Goal: Information Seeking & Learning: Learn about a topic

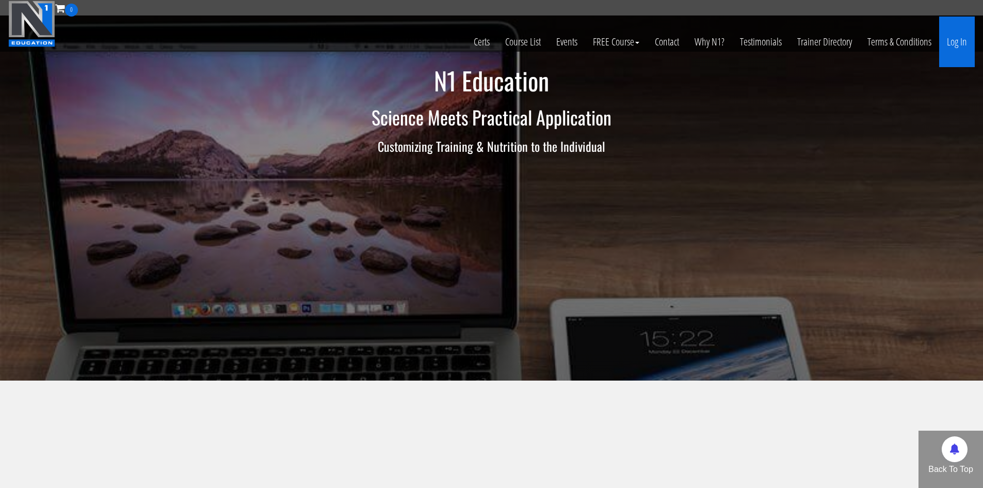
click at [961, 44] on link "Log In" at bounding box center [957, 42] width 36 height 51
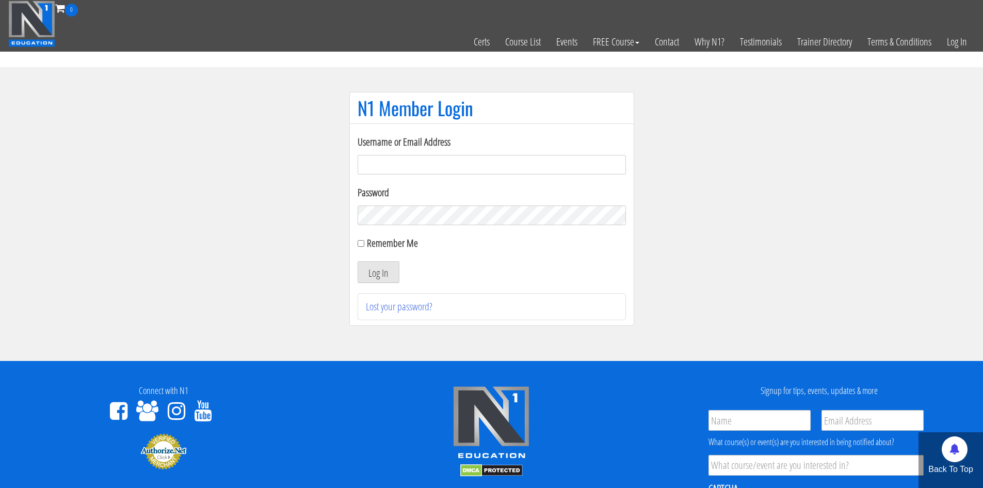
type input "nabeel_altaf@yahoo.co.uk"
click at [385, 243] on label "Remember Me" at bounding box center [392, 243] width 51 height 14
click at [364, 243] on input "Remember Me" at bounding box center [361, 243] width 7 height 7
checkbox input "true"
click at [385, 263] on button "Log In" at bounding box center [379, 272] width 42 height 22
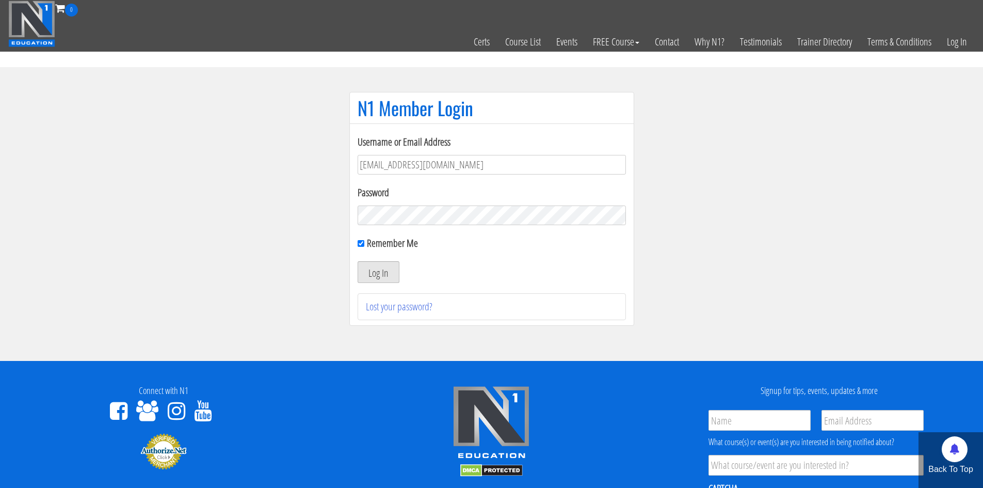
click at [391, 273] on button "Log In" at bounding box center [379, 272] width 42 height 22
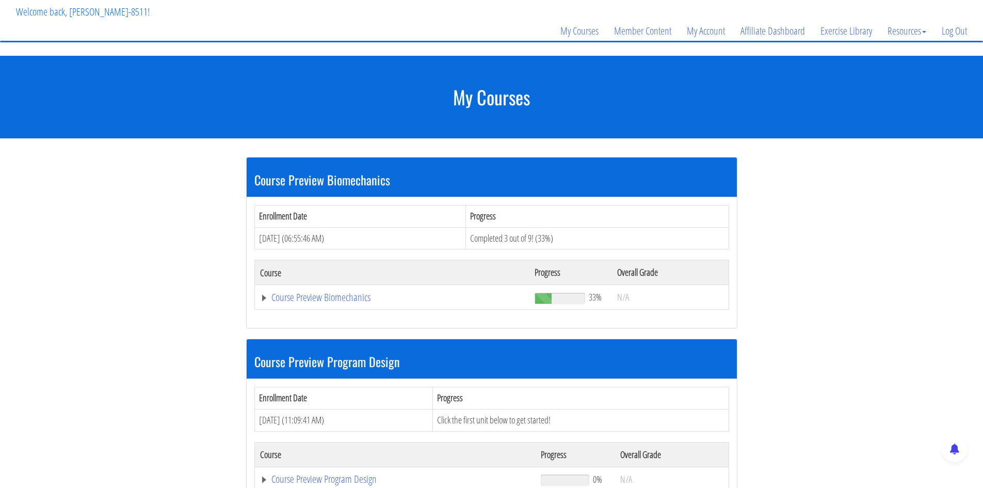
scroll to position [57, 0]
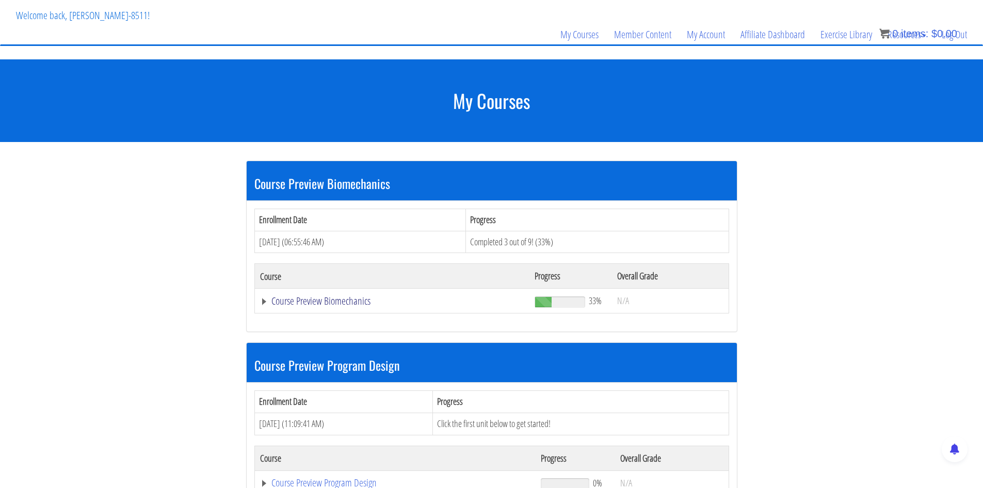
click at [336, 304] on link "Course Preview Biomechanics" at bounding box center [392, 301] width 265 height 10
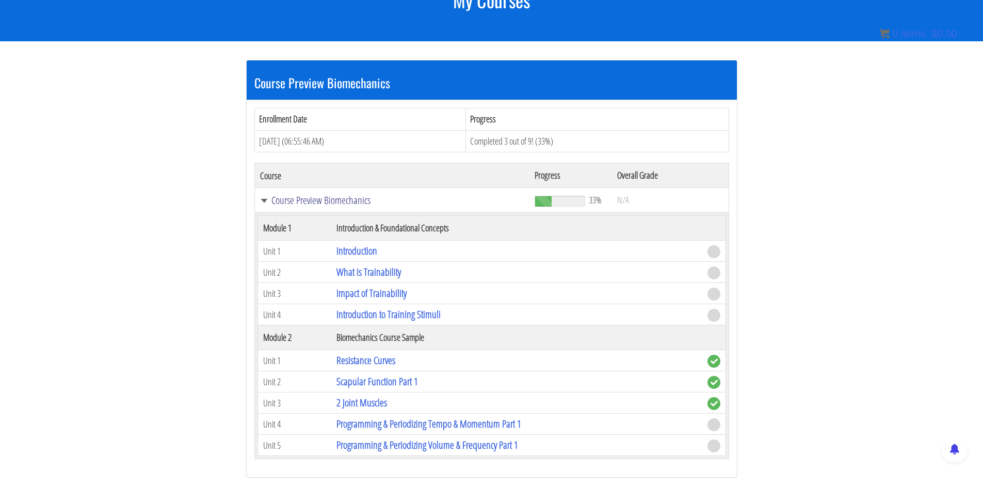
scroll to position [160, 0]
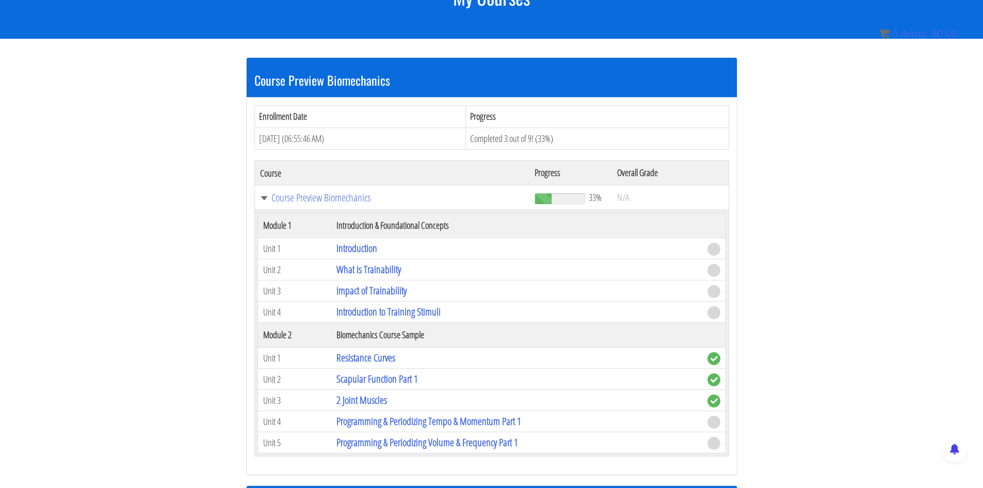
click at [673, 252] on td "Introduction" at bounding box center [516, 248] width 370 height 21
click at [359, 249] on link "Introduction" at bounding box center [356, 248] width 41 height 14
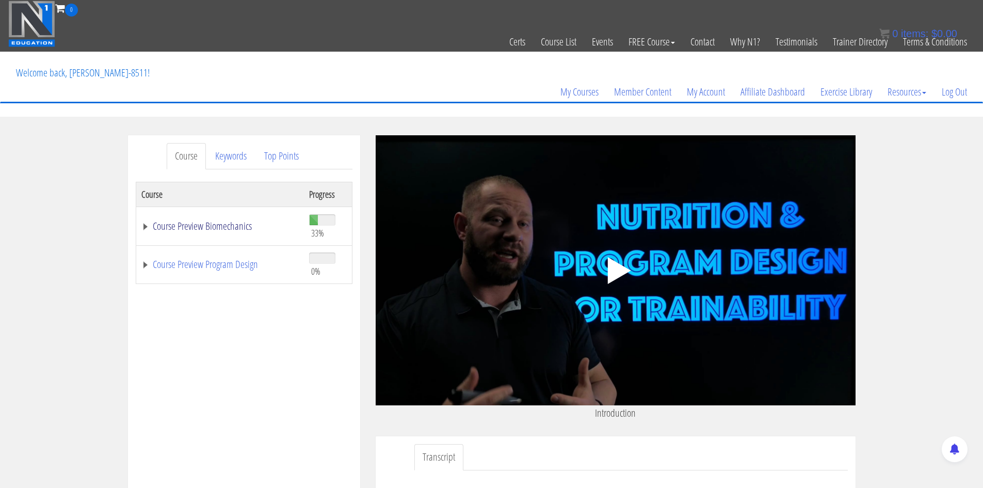
click at [193, 227] on link "Course Preview Biomechanics" at bounding box center [219, 226] width 157 height 10
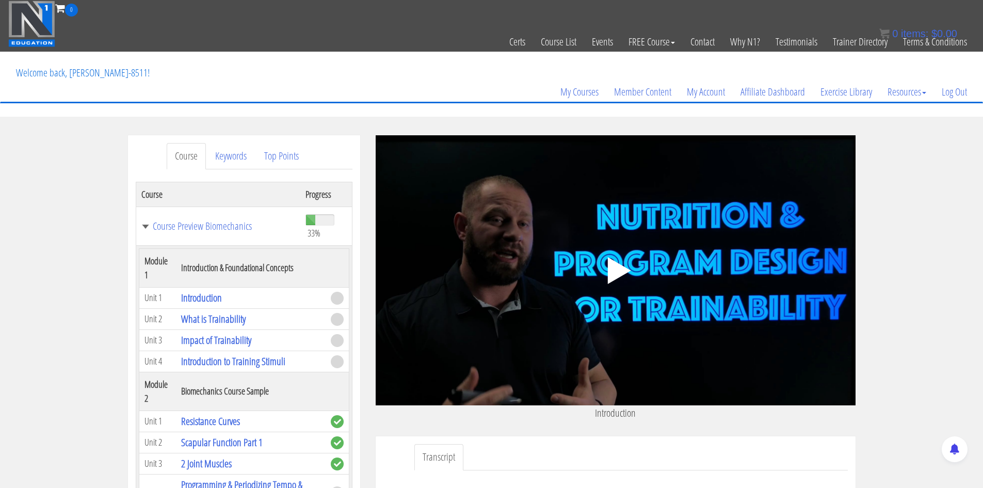
click at [331, 298] on span at bounding box center [337, 298] width 13 height 13
click at [193, 295] on link "Introduction" at bounding box center [201, 297] width 41 height 14
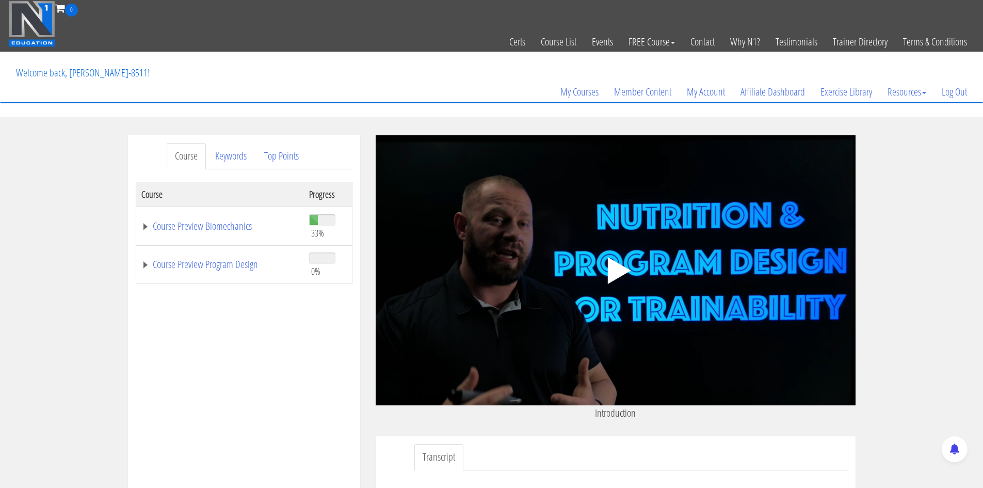
click at [610, 275] on polygon at bounding box center [618, 270] width 23 height 27
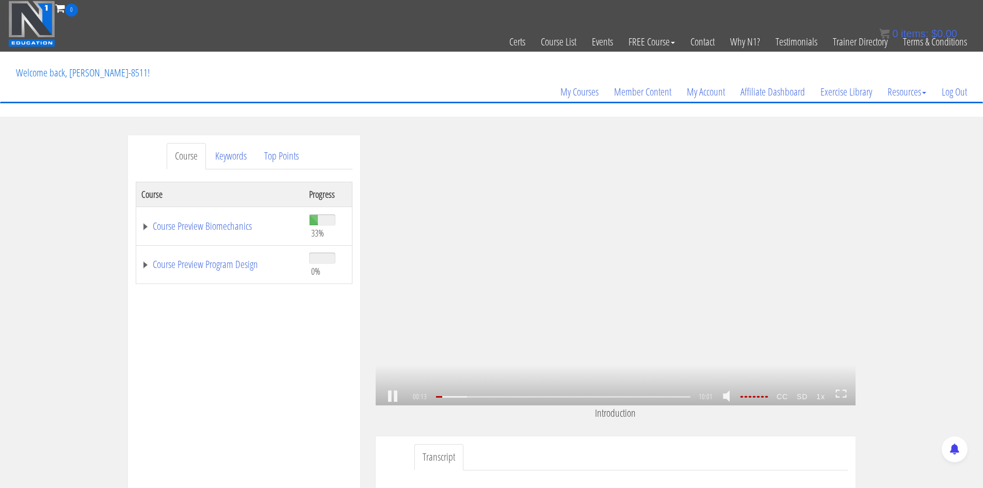
drag, startPoint x: 763, startPoint y: 396, endPoint x: 757, endPoint y: 407, distance: 12.0
click at [763, 397] on div at bounding box center [753, 397] width 29 height 2
click at [758, 397] on div at bounding box center [753, 397] width 29 height 2
click at [754, 397] on div at bounding box center [753, 397] width 29 height 2
click at [752, 397] on div at bounding box center [753, 397] width 29 height 2
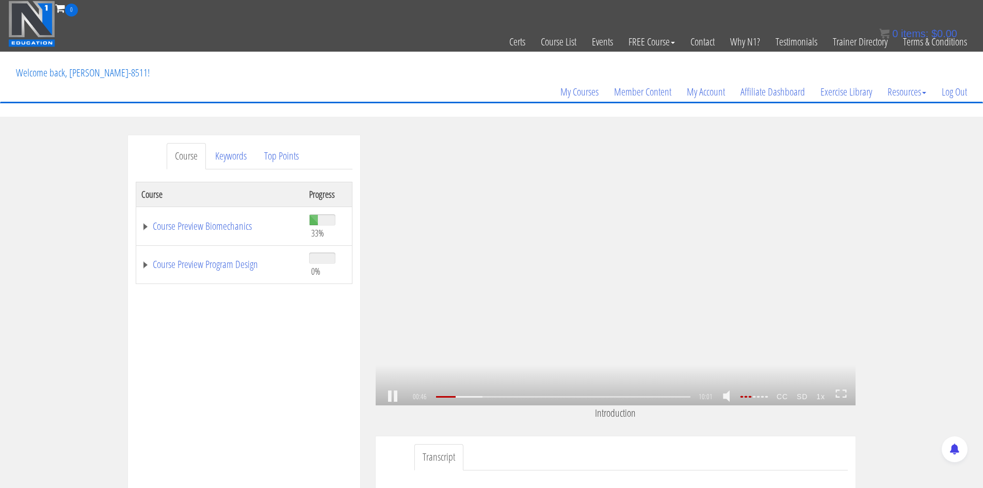
scroll to position [60, 0]
click at [784, 400] on strong "CC" at bounding box center [782, 396] width 20 height 17
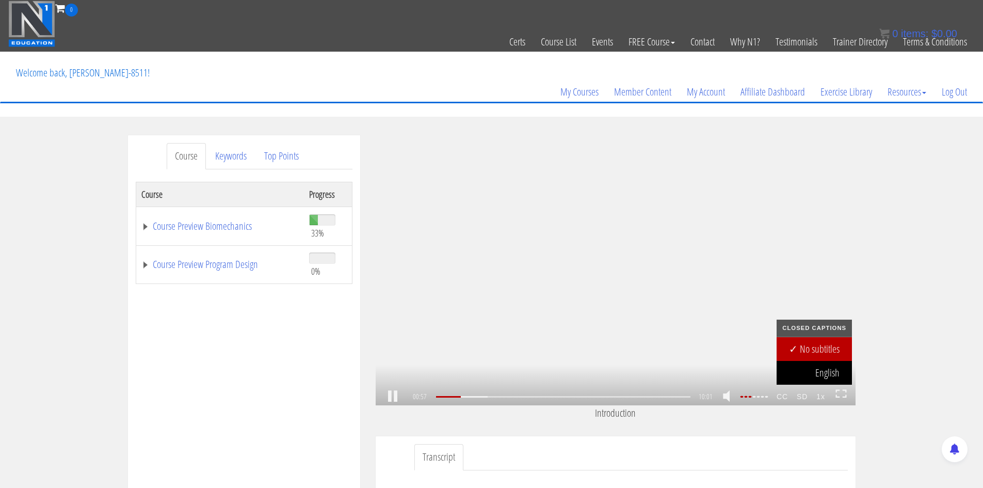
click at [827, 374] on link "English" at bounding box center [814, 373] width 75 height 24
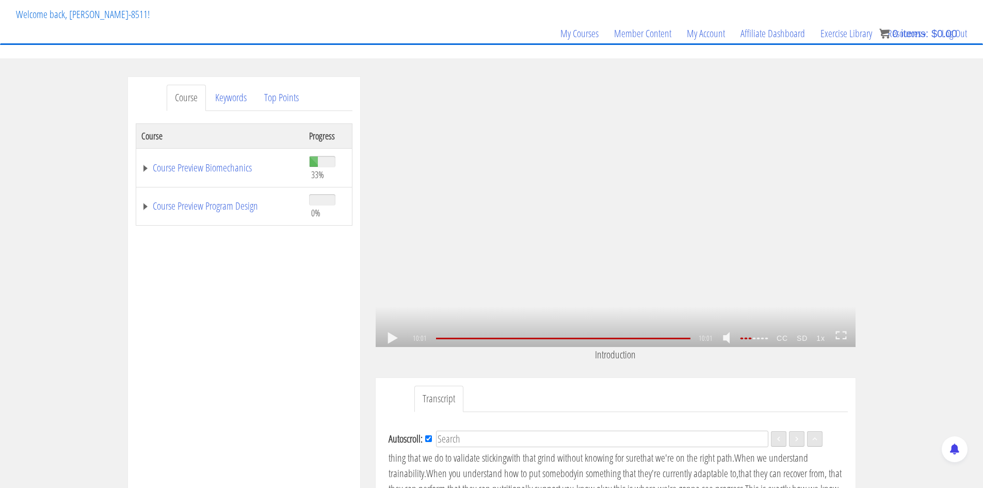
scroll to position [0, 0]
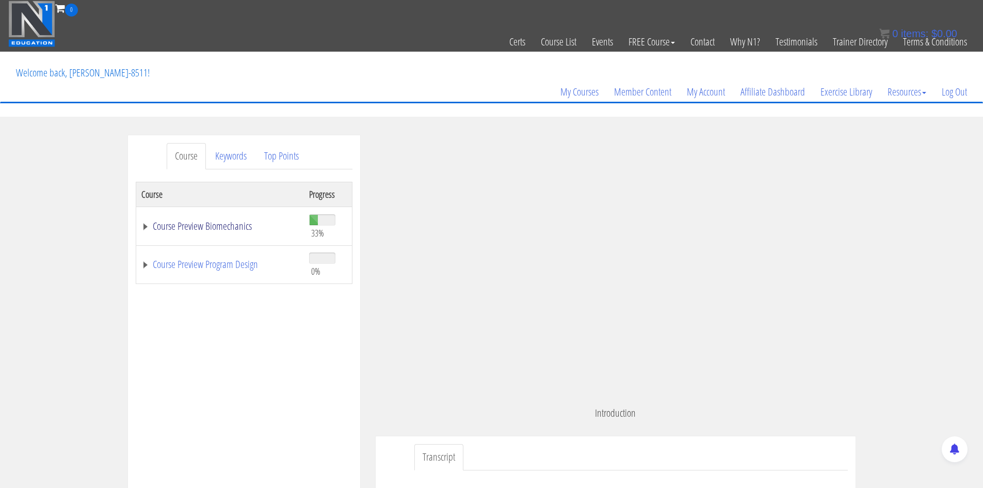
click at [151, 227] on link "Course Preview Biomechanics" at bounding box center [219, 226] width 157 height 10
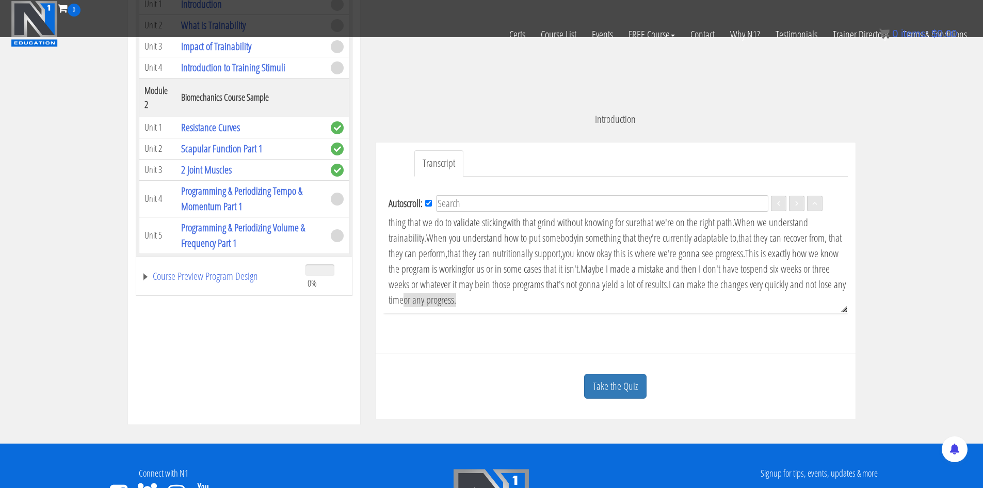
scroll to position [324, 0]
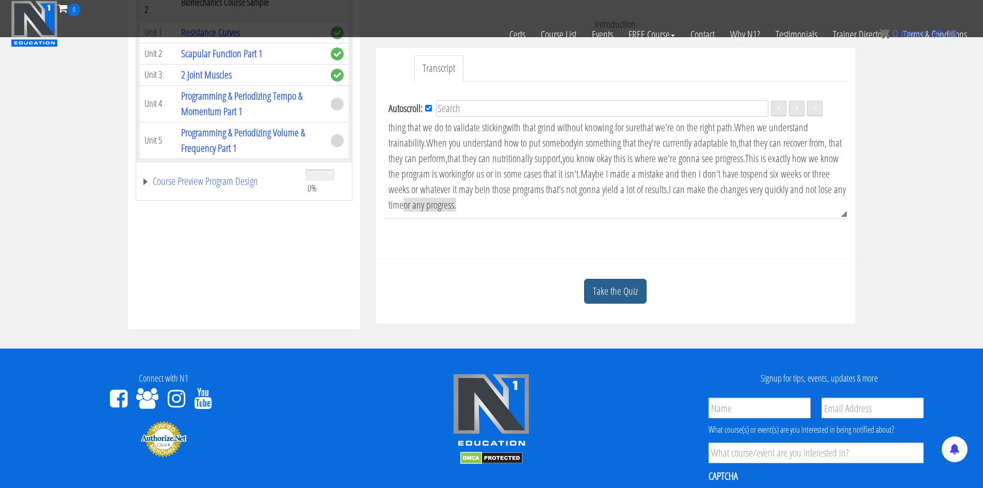
click at [626, 295] on link "Take the Quiz" at bounding box center [615, 291] width 62 height 25
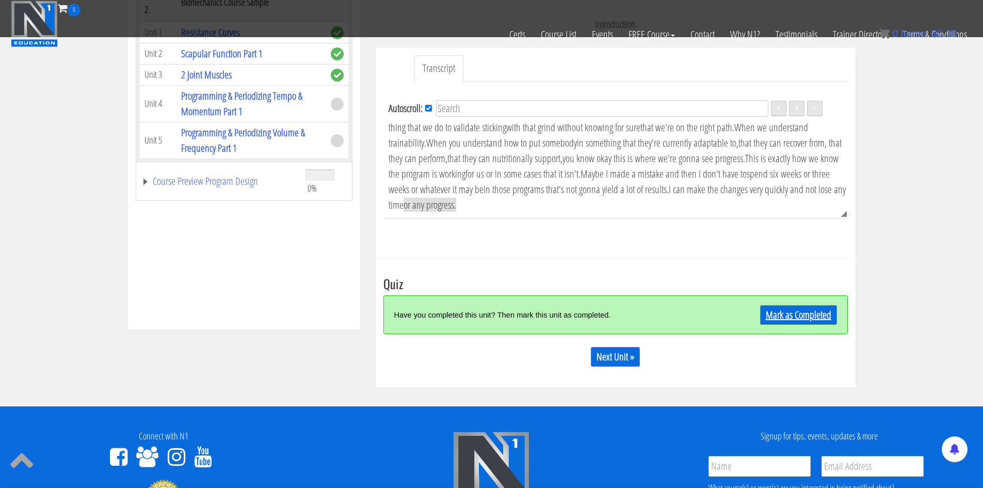
click at [780, 309] on link "Mark as Completed" at bounding box center [798, 315] width 77 height 20
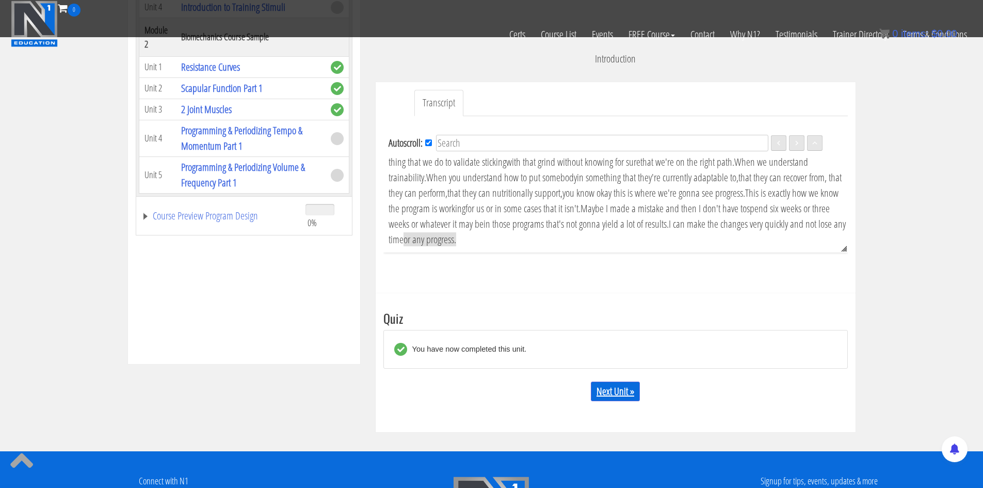
scroll to position [272, 0]
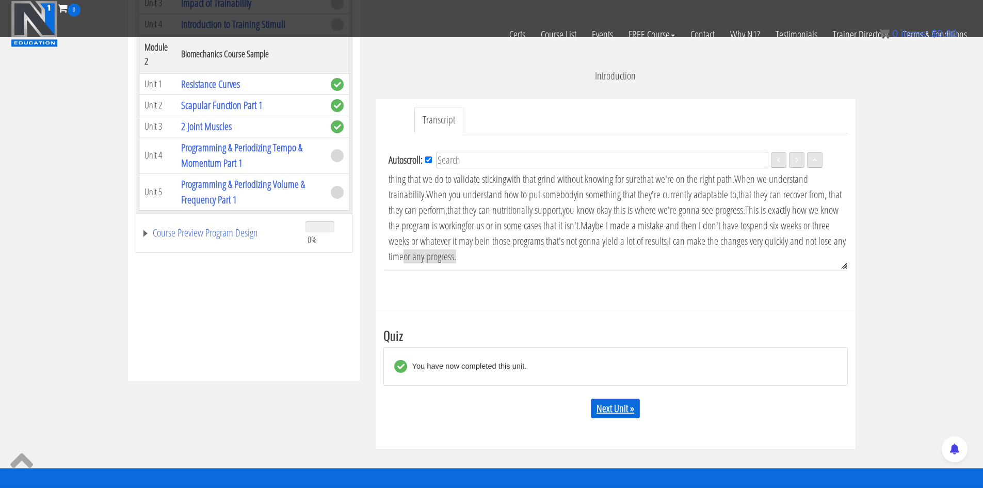
click at [618, 405] on link "Next Unit »" at bounding box center [615, 408] width 49 height 20
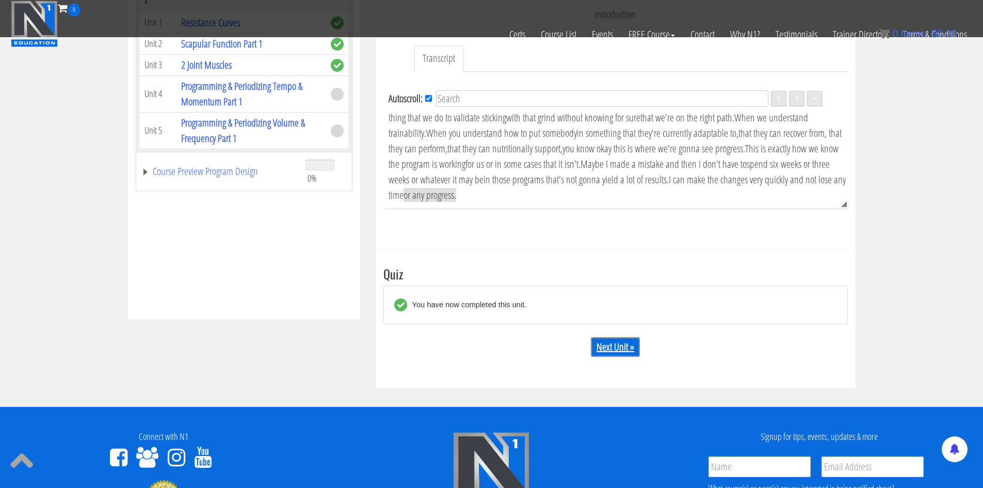
scroll to position [338, 0]
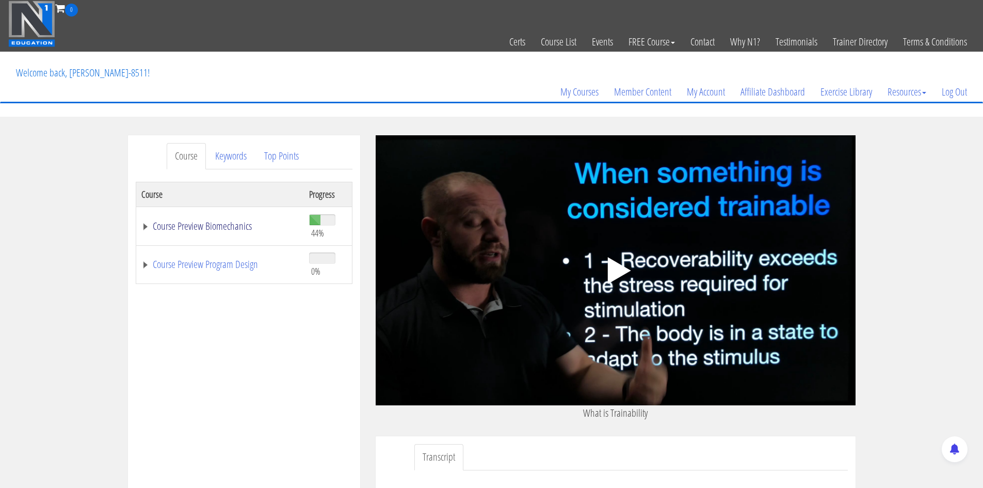
click at [218, 225] on link "Course Preview Biomechanics" at bounding box center [219, 226] width 157 height 10
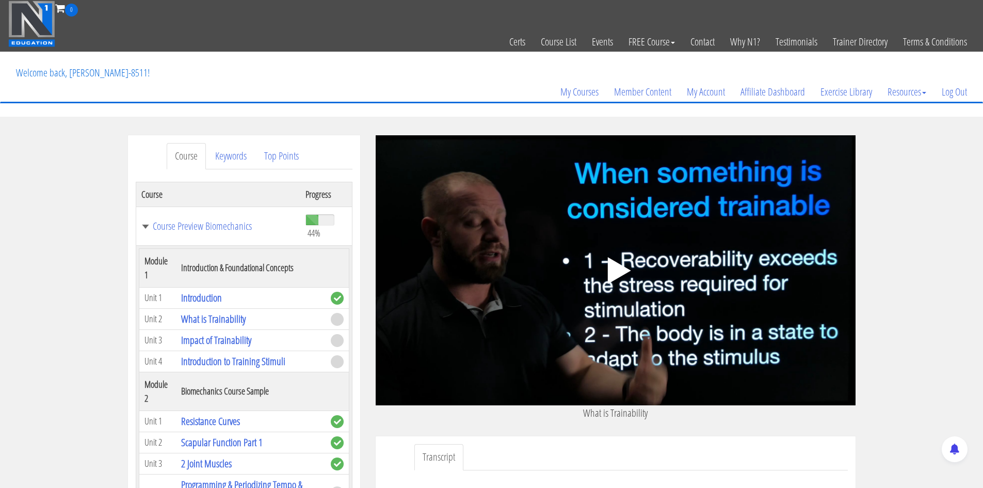
click at [624, 271] on polygon at bounding box center [618, 270] width 23 height 27
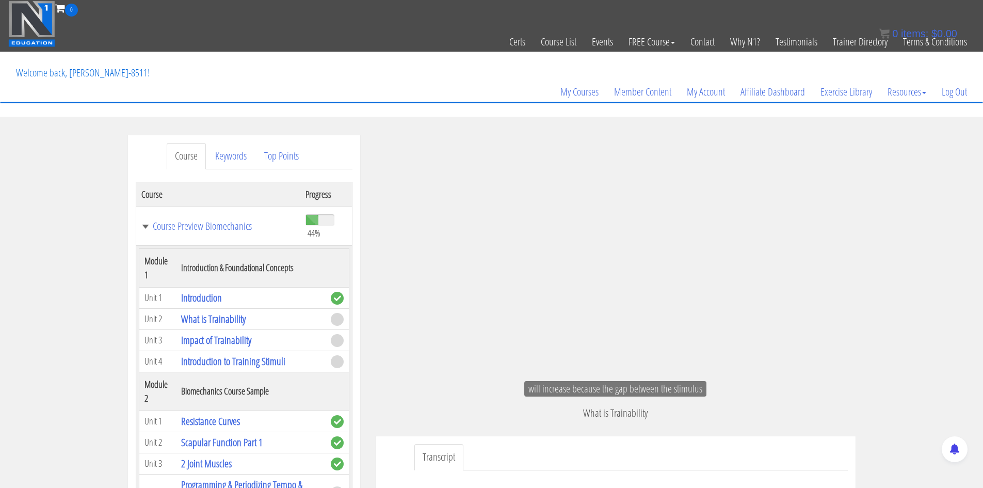
scroll to position [1484, 0]
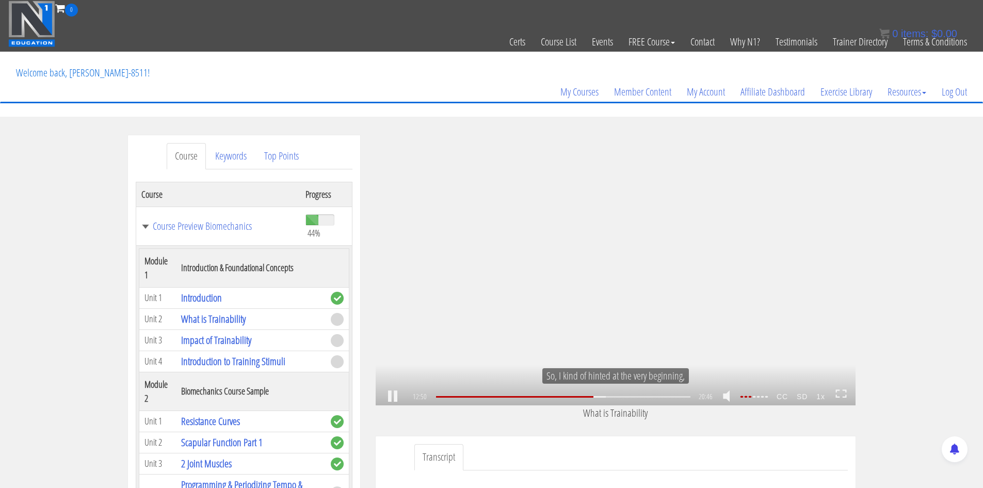
click at [418, 369] on div "So, I kind of hinted at the very beginning," at bounding box center [616, 375] width 480 height 15
click at [394, 396] on link at bounding box center [393, 396] width 18 height 0
click at [392, 396] on link at bounding box center [393, 396] width 18 height 0
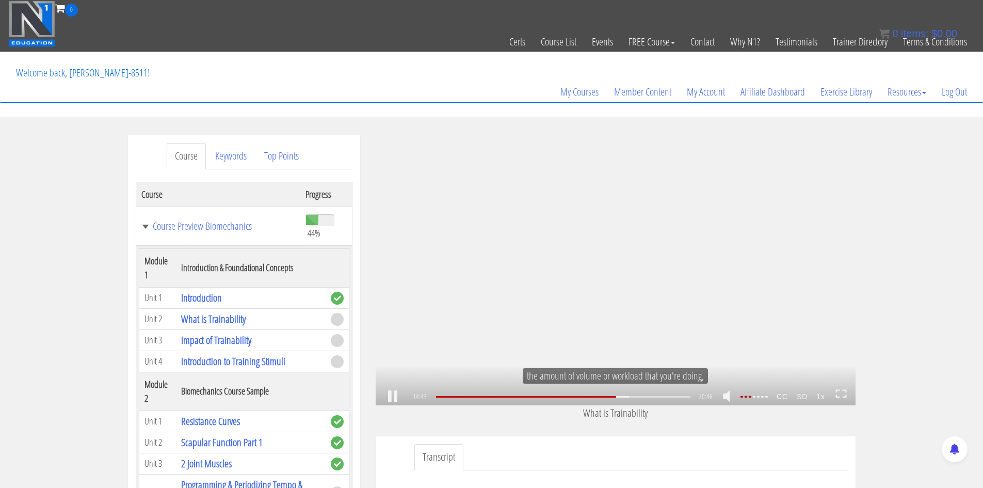
click at [392, 396] on link at bounding box center [393, 396] width 18 height 0
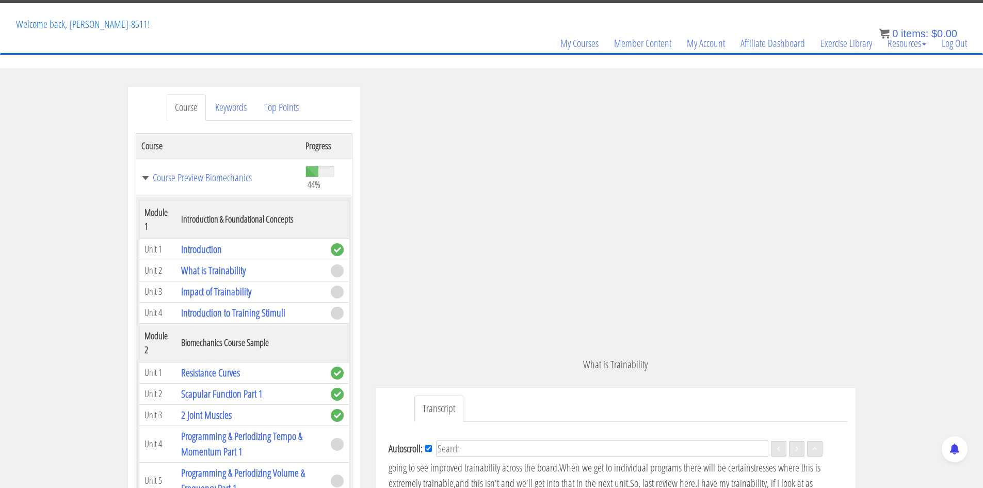
scroll to position [206, 0]
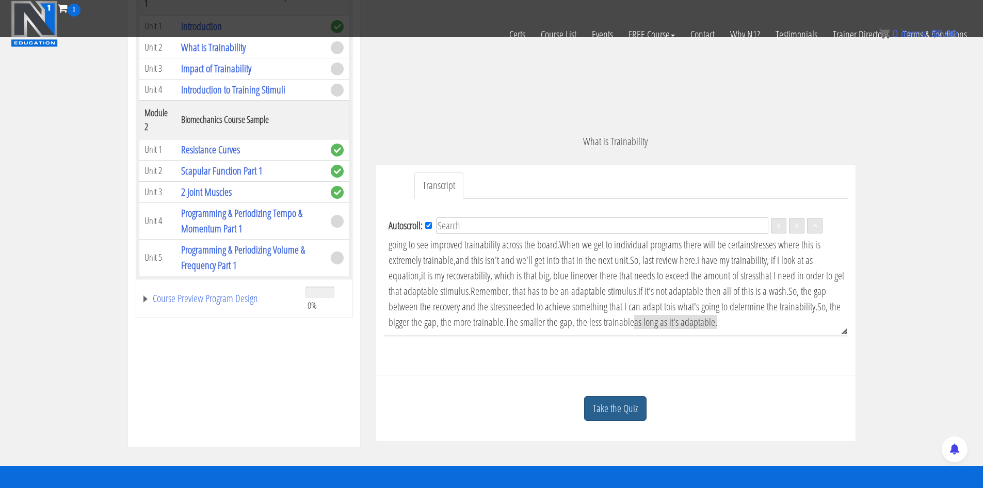
click at [624, 408] on link "Take the Quiz" at bounding box center [615, 408] width 62 height 25
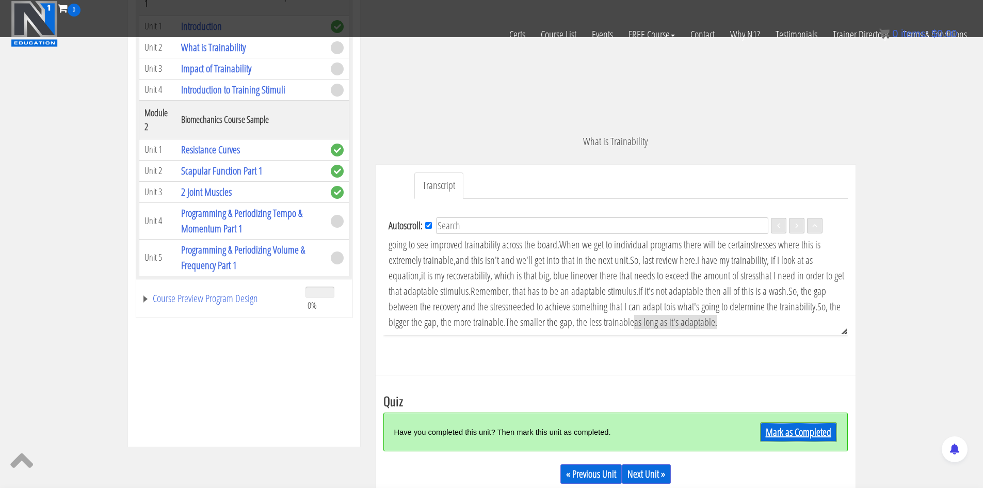
click at [773, 436] on link "Mark as Completed" at bounding box center [798, 432] width 77 height 20
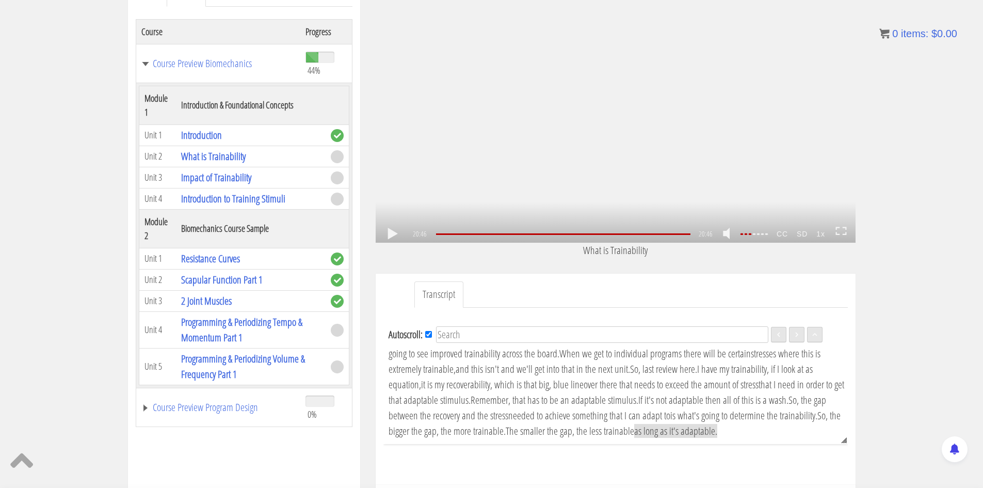
scroll to position [425, 0]
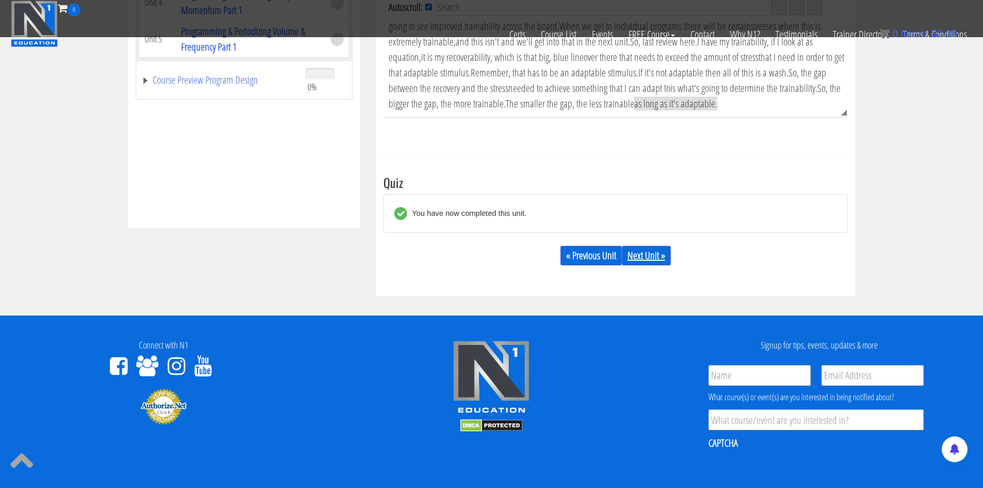
click at [649, 256] on link "Next Unit »" at bounding box center [646, 256] width 49 height 20
